Goal: Transaction & Acquisition: Download file/media

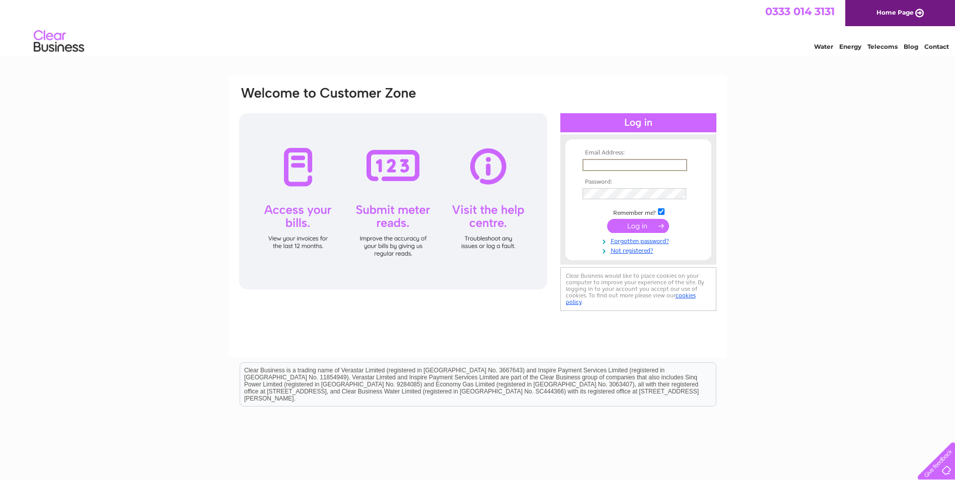
click at [595, 161] on input "text" at bounding box center [634, 165] width 105 height 12
type input "[EMAIL_ADDRESS][DOMAIN_NAME]"
click at [607, 219] on input "submit" at bounding box center [638, 226] width 62 height 14
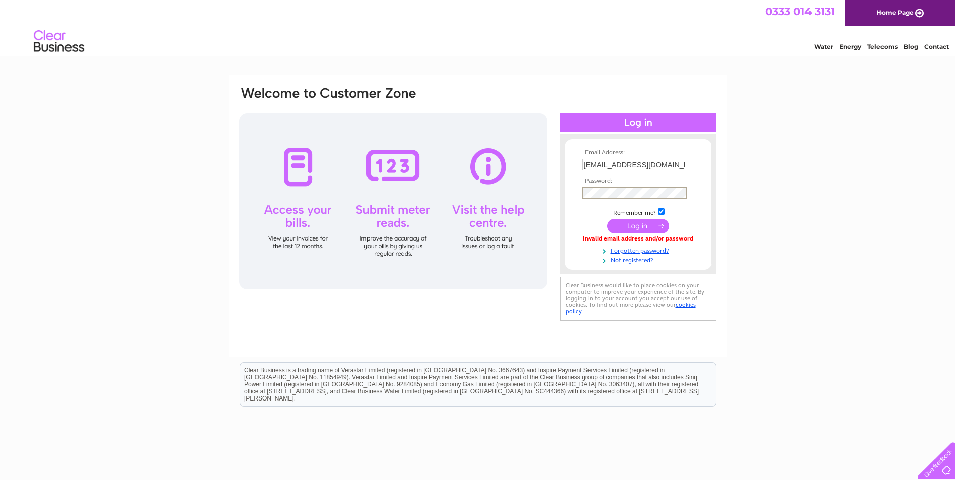
click at [607, 219] on input "submit" at bounding box center [638, 226] width 62 height 14
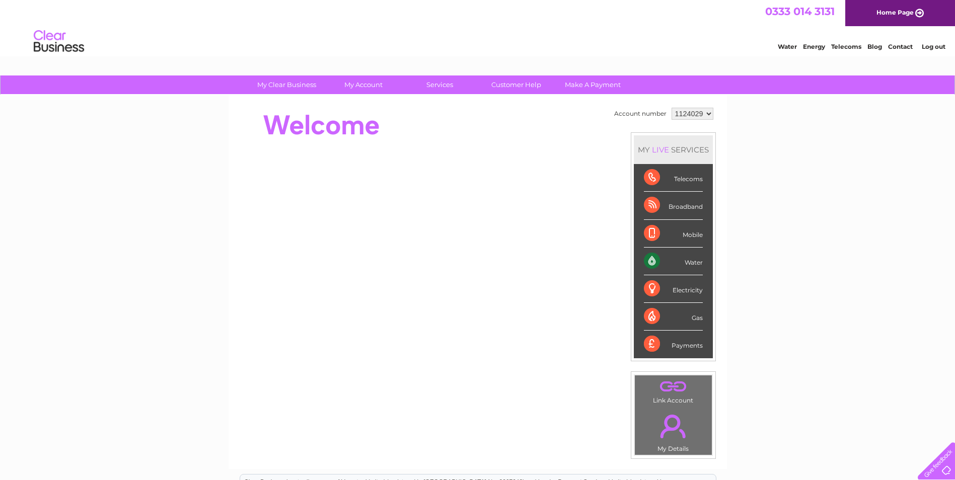
click at [649, 262] on div "Water" at bounding box center [673, 262] width 59 height 28
drag, startPoint x: 649, startPoint y: 262, endPoint x: 691, endPoint y: 262, distance: 42.8
click at [691, 262] on div "Water" at bounding box center [673, 262] width 59 height 28
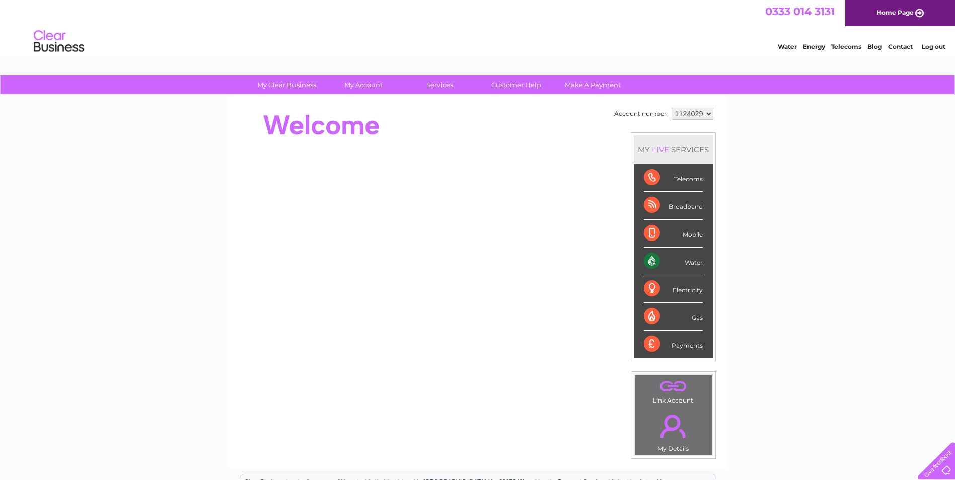
click at [691, 262] on div "Water" at bounding box center [673, 262] width 59 height 28
click at [788, 48] on link "Water" at bounding box center [786, 47] width 19 height 8
click at [705, 114] on select "1124029" at bounding box center [692, 114] width 42 height 12
click at [671, 108] on select "1124029" at bounding box center [692, 114] width 42 height 12
click at [670, 443] on link "." at bounding box center [673, 426] width 72 height 35
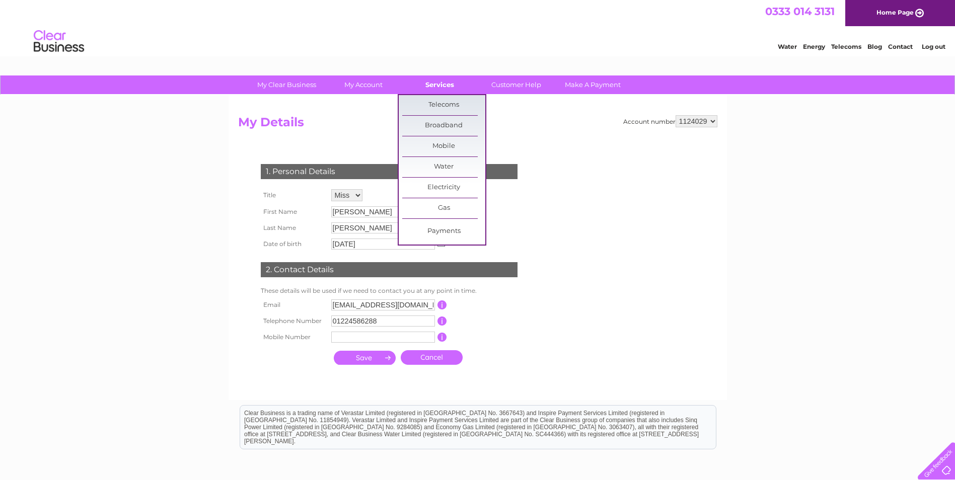
click at [441, 85] on link "Services" at bounding box center [439, 84] width 83 height 19
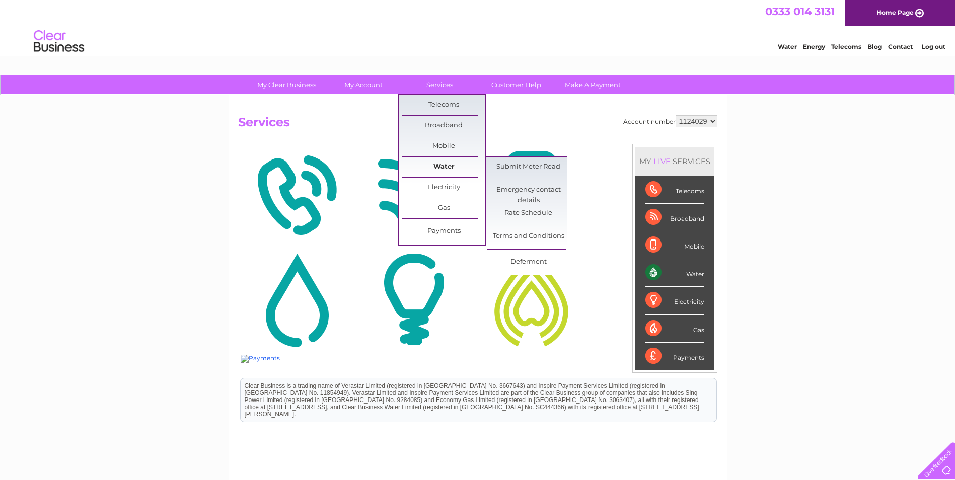
click at [439, 162] on link "Water" at bounding box center [443, 167] width 83 height 20
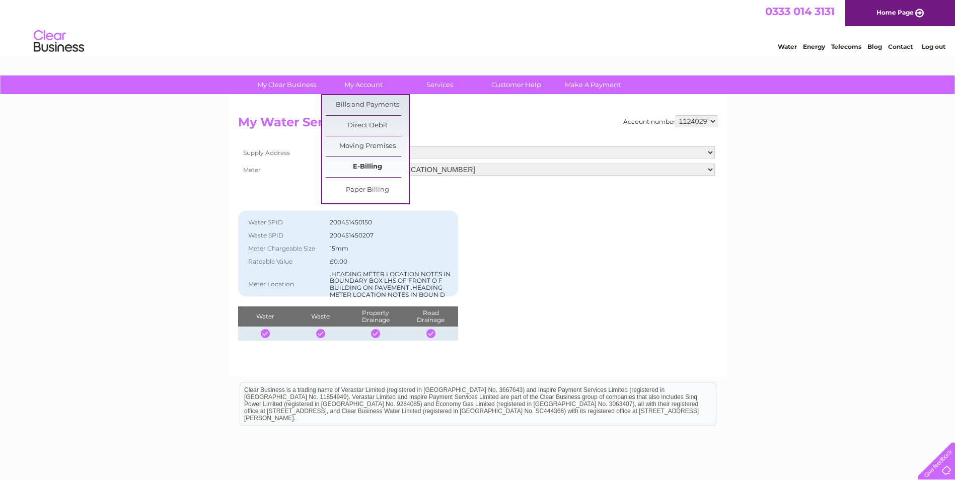
click at [361, 166] on link "E-Billing" at bounding box center [367, 167] width 83 height 20
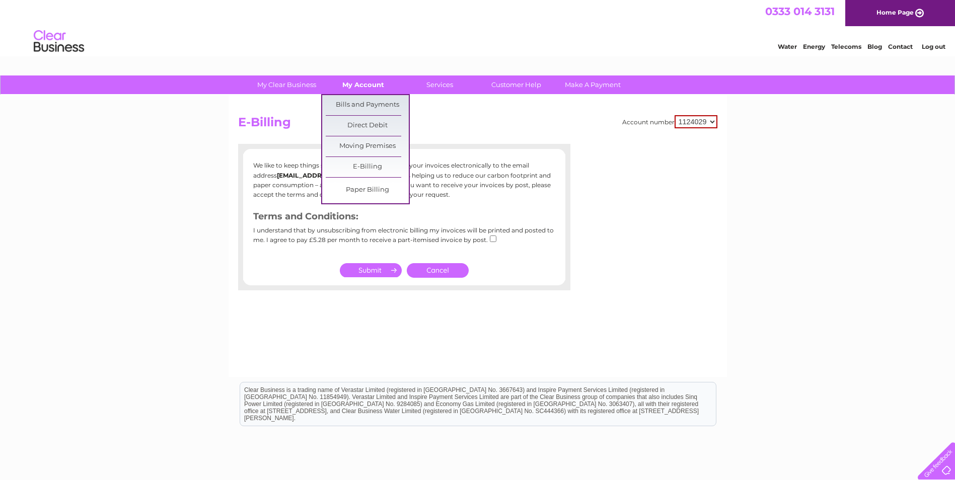
click at [361, 87] on link "My Account" at bounding box center [363, 84] width 83 height 19
click at [357, 104] on link "Bills and Payments" at bounding box center [367, 105] width 83 height 20
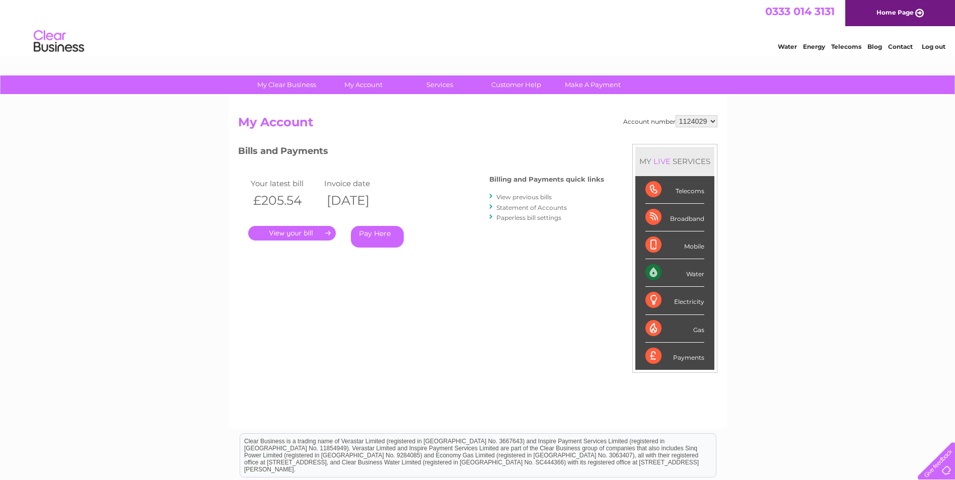
click at [318, 232] on link "." at bounding box center [292, 233] width 88 height 15
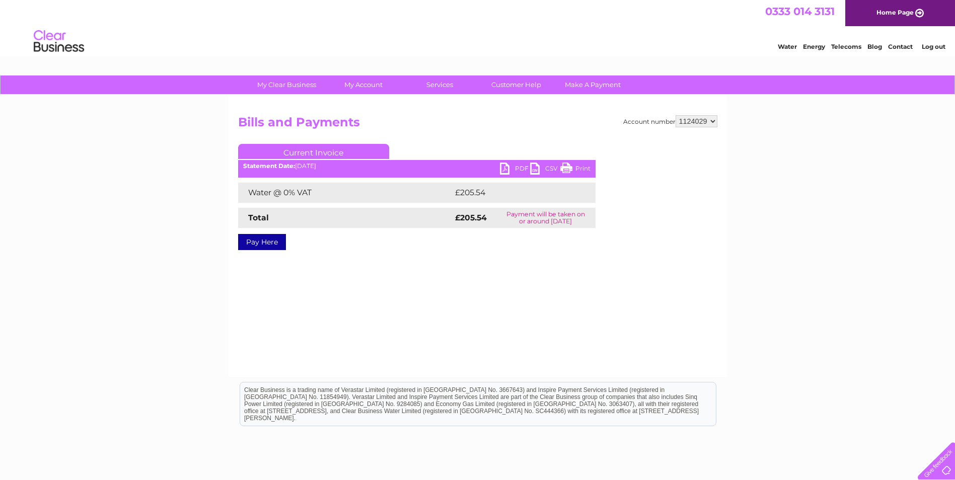
click at [512, 166] on link "PDF" at bounding box center [515, 170] width 30 height 15
